Goal: Transaction & Acquisition: Register for event/course

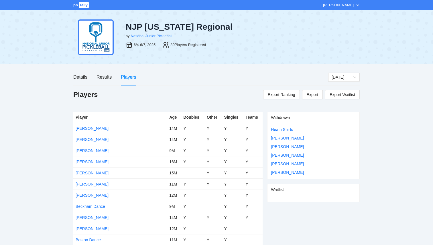
scroll to position [2, 0]
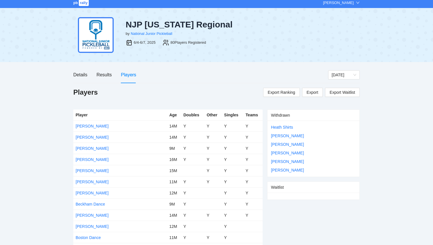
click at [80, 3] on span "rally" at bounding box center [84, 2] width 10 height 7
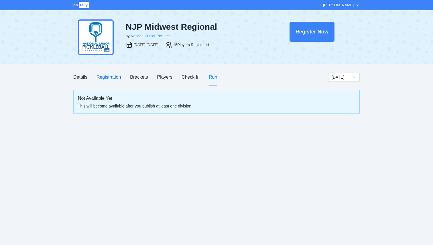
click at [107, 79] on div "Registration" at bounding box center [109, 77] width 24 height 7
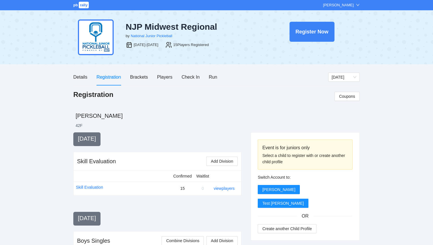
click at [84, 3] on span "rally" at bounding box center [84, 5] width 10 height 7
